Goal: Information Seeking & Learning: Compare options

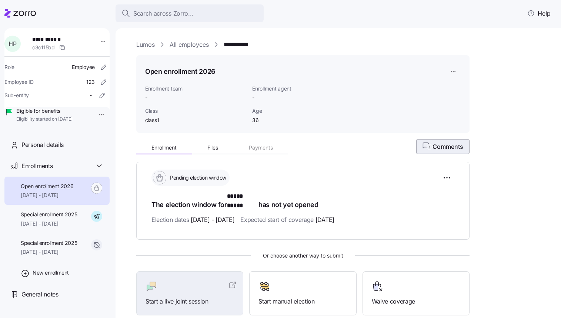
click at [433, 148] on icon "1" at bounding box center [428, 146] width 10 height 8
click at [427, 140] on button "1 Comments" at bounding box center [443, 146] width 53 height 15
click at [438, 147] on span "1 Comments" at bounding box center [443, 146] width 40 height 9
click at [437, 147] on span "1 Comments" at bounding box center [443, 146] width 41 height 9
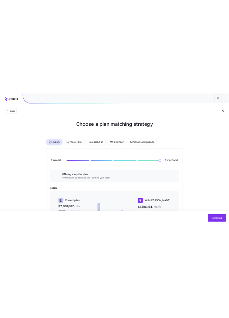
scroll to position [146, 0]
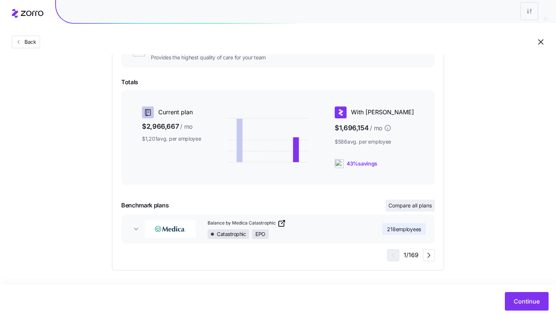
click at [417, 205] on span "Compare all plans" at bounding box center [409, 205] width 43 height 7
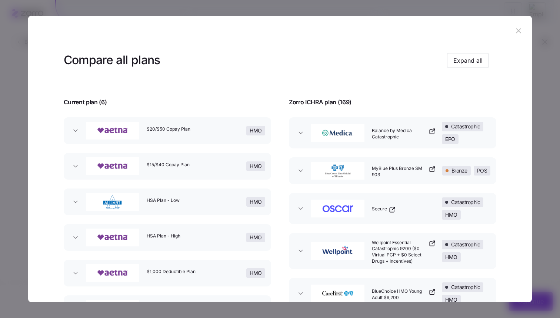
click at [301, 133] on icon "button" at bounding box center [300, 132] width 7 height 7
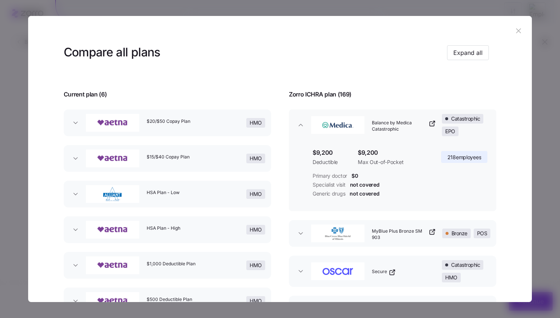
scroll to position [10, 0]
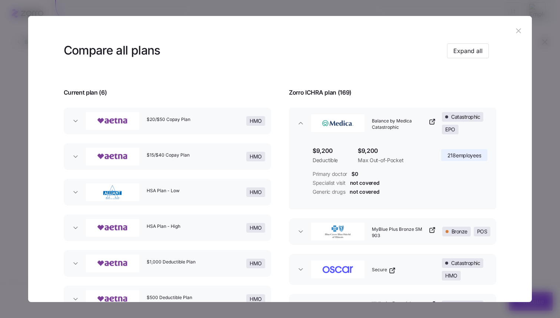
click at [547, 315] on div at bounding box center [280, 159] width 560 height 318
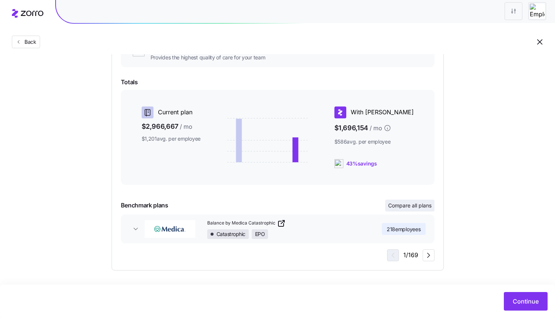
click at [400, 207] on span "Compare all plans" at bounding box center [409, 205] width 43 height 7
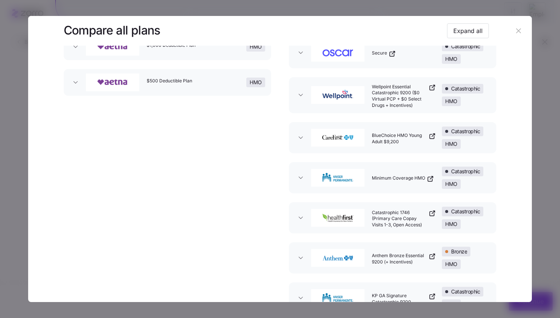
scroll to position [210, 0]
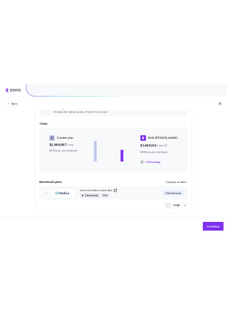
scroll to position [146, 0]
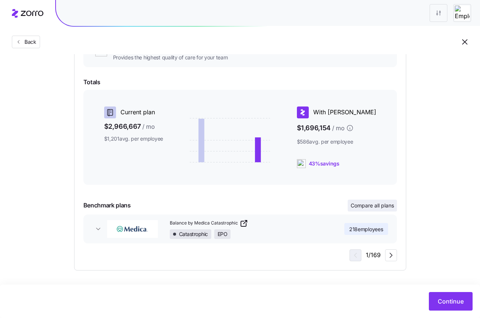
click at [364, 208] on span "Compare all plans" at bounding box center [372, 205] width 43 height 7
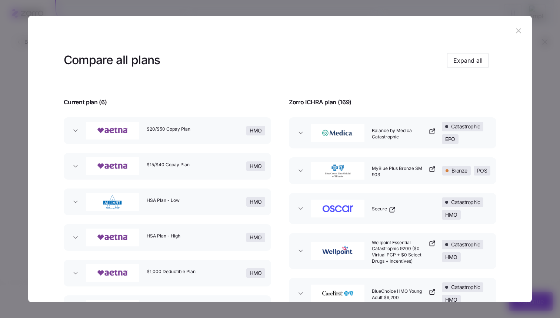
click at [302, 136] on icon "button" at bounding box center [300, 132] width 7 height 7
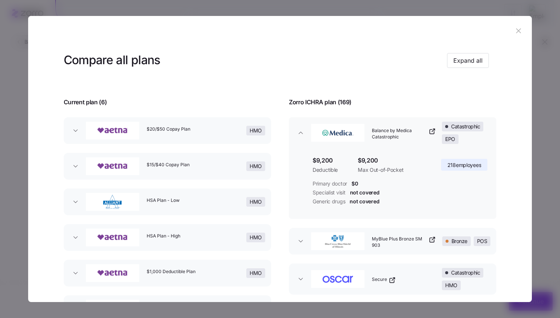
click at [301, 136] on button "Balance by Medica Catastrophic Catastrophic EPO" at bounding box center [393, 132] width 208 height 31
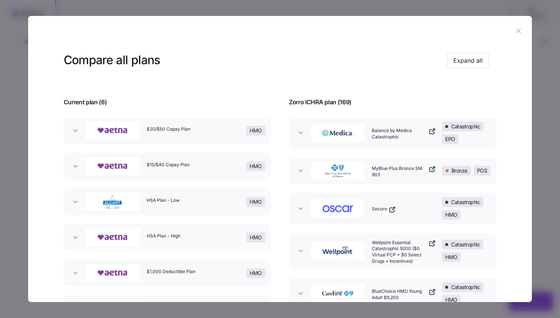
click at [301, 136] on button "Balance by Medica Catastrophic Catastrophic EPO" at bounding box center [393, 132] width 208 height 31
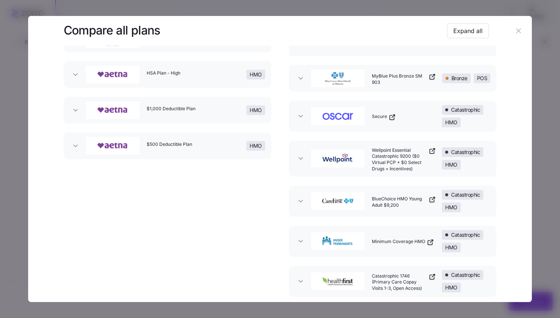
scroll to position [196, 0]
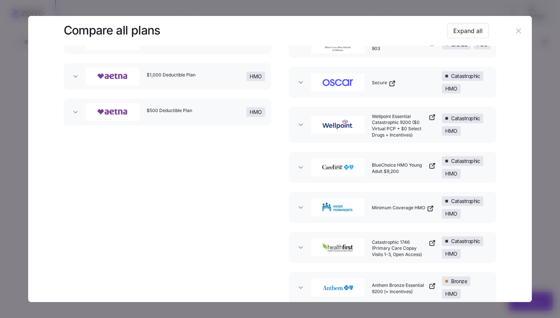
click at [299, 248] on icon "button" at bounding box center [301, 247] width 4 height 2
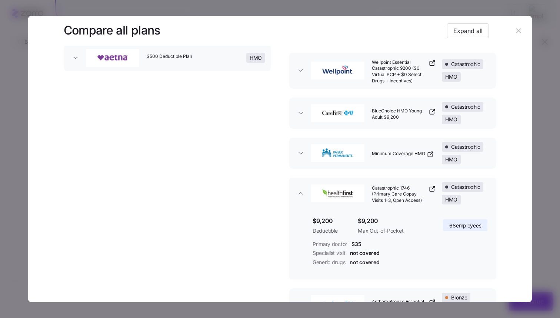
scroll to position [0, 0]
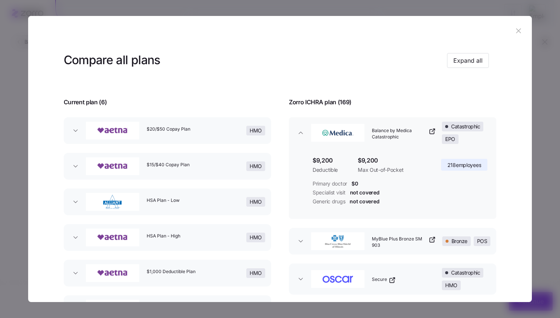
click at [315, 163] on span "$9,200" at bounding box center [332, 160] width 39 height 9
click at [314, 172] on span "Deductible" at bounding box center [332, 169] width 39 height 7
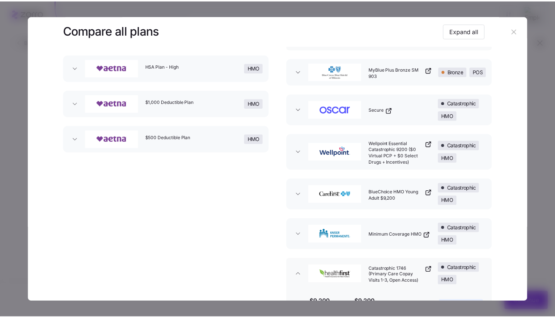
scroll to position [226, 0]
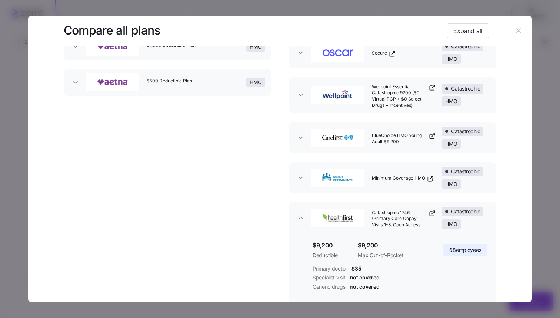
click at [485, 28] on button "button" at bounding box center [519, 31] width 12 height 12
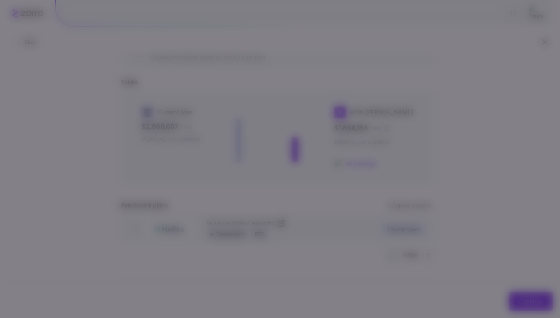
click at [485, 317] on div "Compare all plans Expand all Current plan ( 6 ) Zorro ICHRA plan ( 169 ) $20/$5…" at bounding box center [277, 318] width 555 height 0
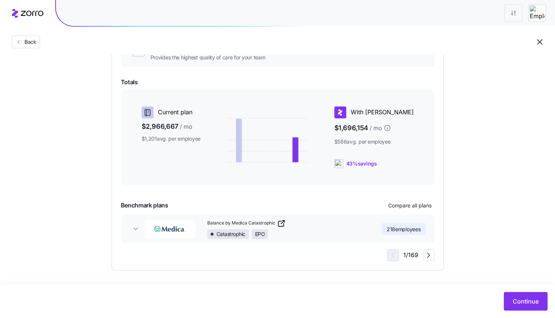
click at [136, 231] on icon "button" at bounding box center [135, 228] width 7 height 7
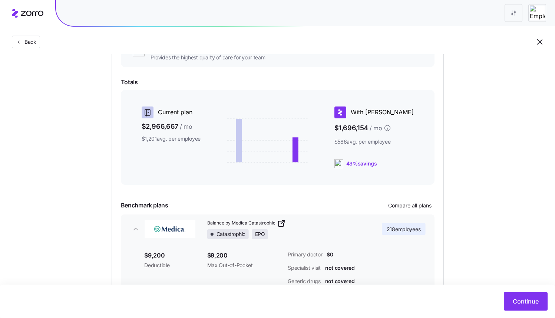
click at [136, 231] on icon "button" at bounding box center [135, 228] width 7 height 7
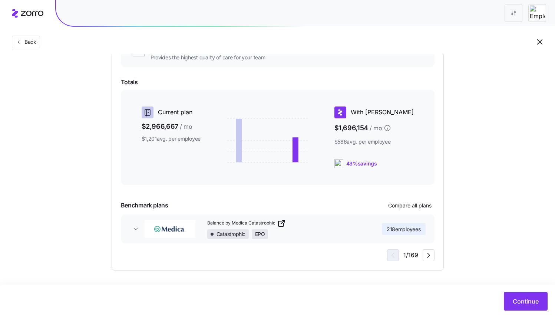
click at [136, 231] on icon "button" at bounding box center [135, 228] width 7 height 7
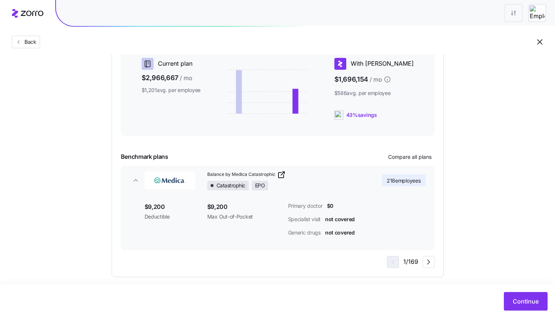
scroll to position [195, 0]
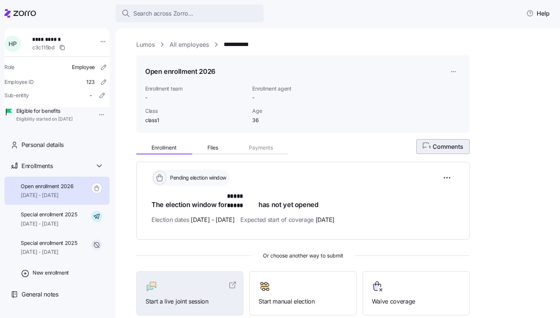
click at [439, 152] on button "1 Comments" at bounding box center [443, 146] width 53 height 15
click at [439, 150] on span "1 Comments" at bounding box center [443, 146] width 41 height 9
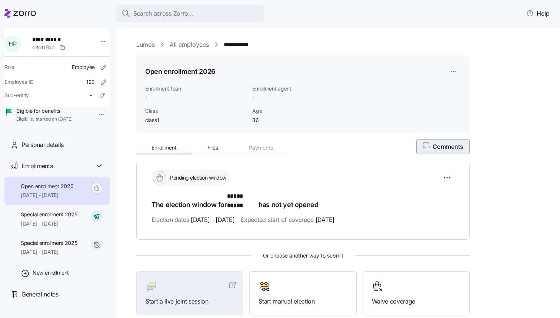
click at [443, 145] on span "1 Comments" at bounding box center [443, 146] width 41 height 9
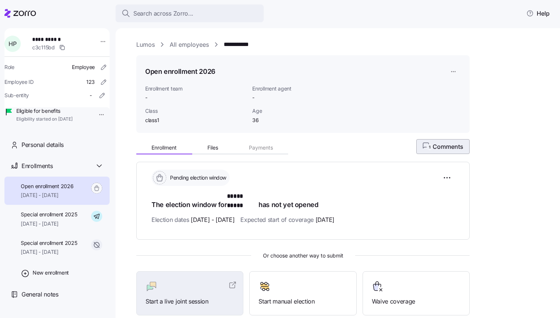
click at [443, 145] on span "1 Comments" at bounding box center [443, 146] width 41 height 9
click at [458, 148] on span "1 Comments" at bounding box center [443, 146] width 41 height 9
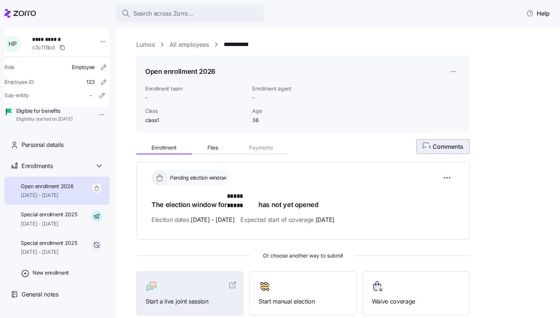
click at [458, 148] on span "1 Comments" at bounding box center [443, 146] width 41 height 9
click at [480, 119] on div "**********" at bounding box center [343, 195] width 414 height 311
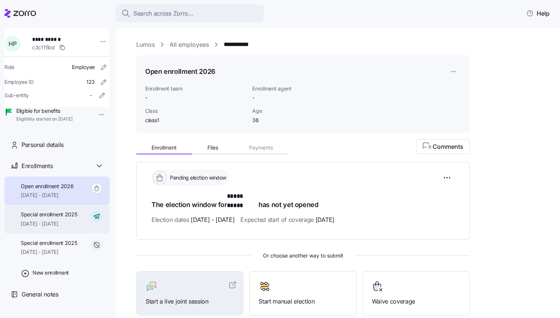
click at [67, 218] on span "Special enrollment 2025" at bounding box center [49, 214] width 57 height 7
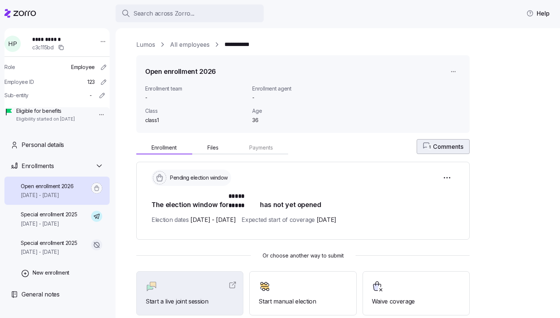
click at [445, 145] on span "1 Comments" at bounding box center [443, 146] width 40 height 9
click at [445, 145] on span "1 Comments" at bounding box center [443, 146] width 41 height 9
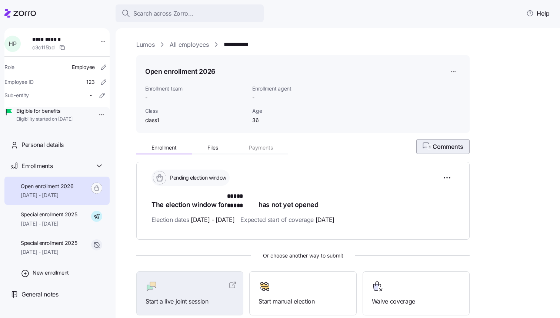
click at [445, 145] on span "1 Comments" at bounding box center [443, 146] width 41 height 9
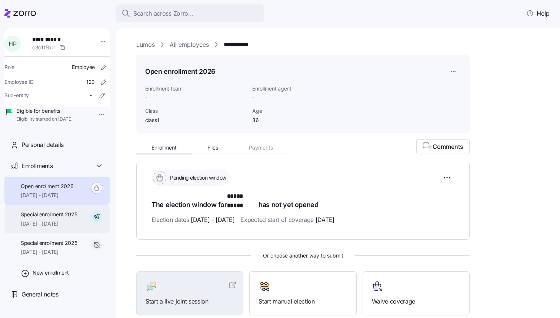
click at [51, 227] on span "[DATE] - [DATE]" at bounding box center [49, 223] width 57 height 7
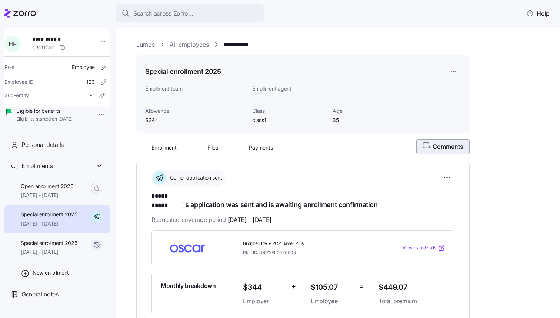
click at [444, 143] on span "4 Comments" at bounding box center [443, 146] width 41 height 9
click at [443, 143] on span "4 Comments" at bounding box center [443, 146] width 41 height 9
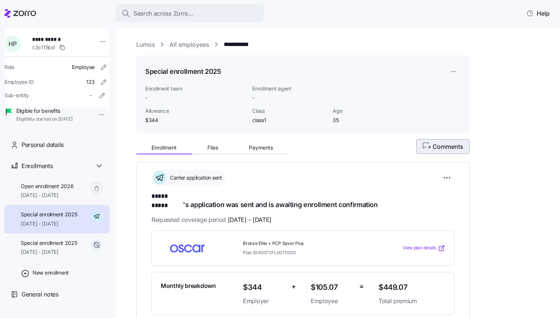
click at [443, 143] on span "4 Comments" at bounding box center [443, 146] width 41 height 9
click at [54, 227] on span "[DATE] - [DATE]" at bounding box center [49, 223] width 57 height 7
click at [458, 145] on span "4 Comments" at bounding box center [443, 146] width 41 height 9
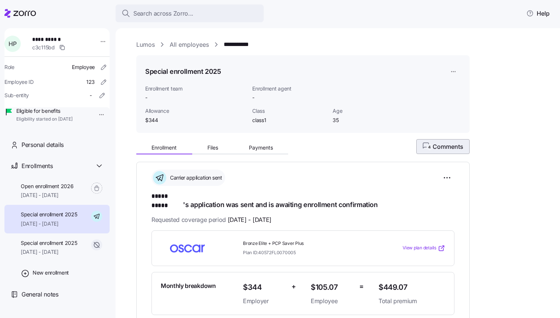
click at [458, 145] on span "4 Comments" at bounding box center [443, 146] width 41 height 9
click at [18, 13] on icon at bounding box center [20, 13] width 32 height 9
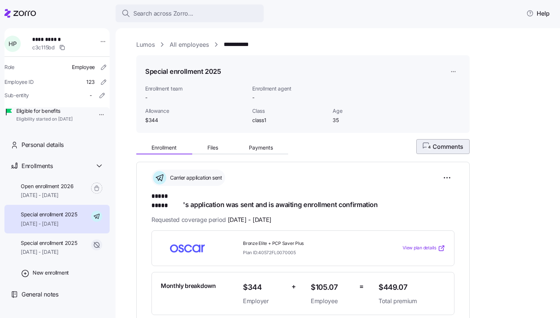
click at [434, 145] on span "4 Comments" at bounding box center [443, 146] width 41 height 9
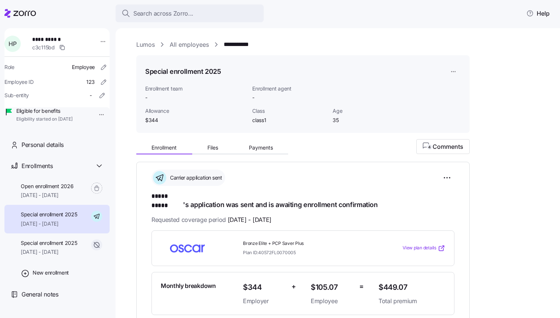
click at [411, 162] on div "**********" at bounding box center [303, 274] width 334 height 225
click at [431, 150] on circle "button" at bounding box center [430, 147] width 6 height 6
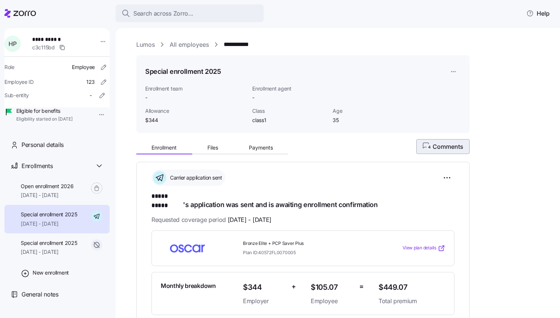
click at [431, 150] on circle "button" at bounding box center [430, 147] width 6 height 6
click at [414, 154] on div "Enrollment Files Payments 4 Comments" at bounding box center [303, 147] width 334 height 16
